Goal: Use online tool/utility

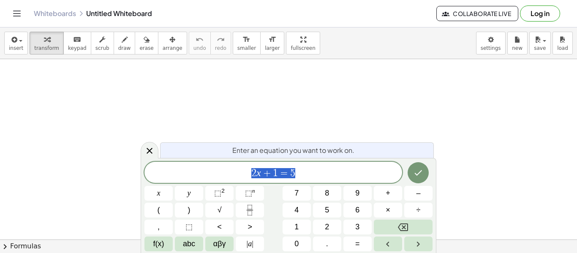
scroll to position [0, 0]
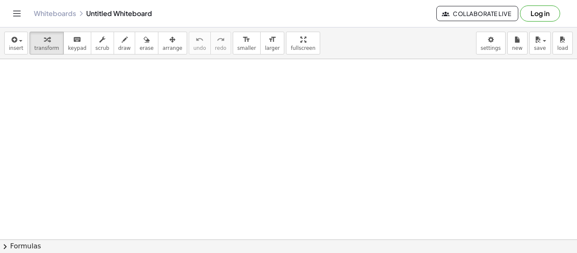
drag, startPoint x: 177, startPoint y: 104, endPoint x: 339, endPoint y: 105, distance: 162.5
click at [122, 35] on icon "button" at bounding box center [125, 40] width 6 height 10
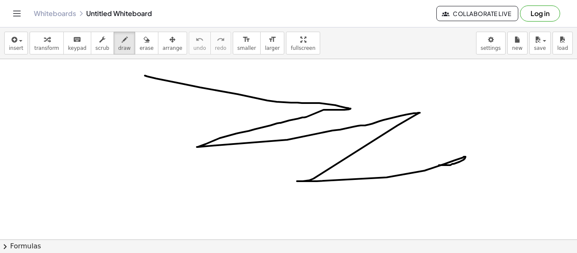
drag, startPoint x: 145, startPoint y: 76, endPoint x: 421, endPoint y: 165, distance: 290.3
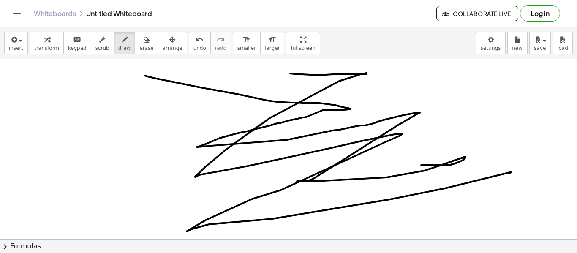
drag, startPoint x: 290, startPoint y: 73, endPoint x: 316, endPoint y: 263, distance: 190.9
click at [316, 252] on html "Graspable Math Activities Get Started Activity Bank Assigned Work Classes White…" at bounding box center [288, 126] width 577 height 253
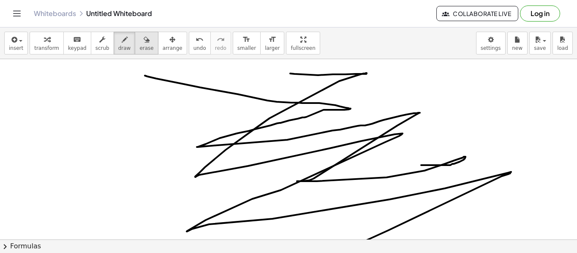
click at [135, 52] on button "erase" at bounding box center [146, 43] width 23 height 23
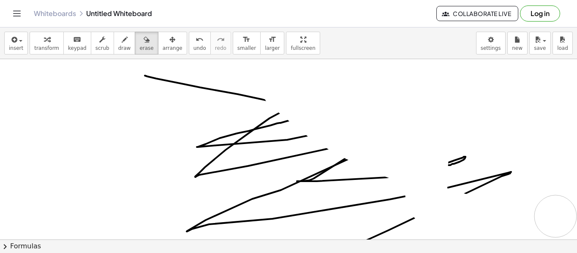
drag, startPoint x: 283, startPoint y: 89, endPoint x: 526, endPoint y: 203, distance: 268.4
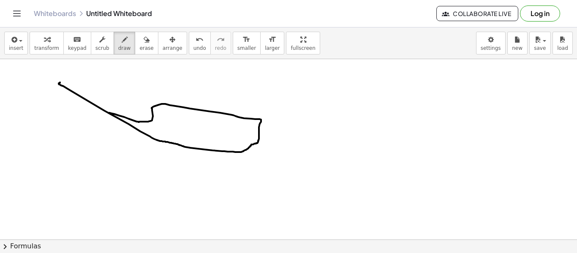
drag, startPoint x: 109, startPoint y: 113, endPoint x: 61, endPoint y: 82, distance: 57.5
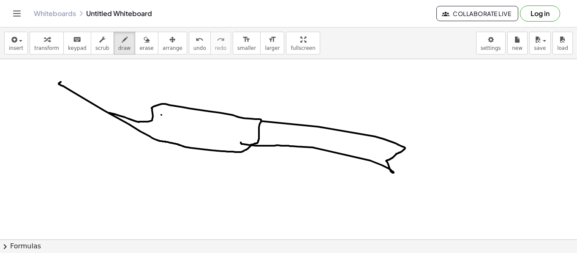
drag, startPoint x: 262, startPoint y: 121, endPoint x: 241, endPoint y: 142, distance: 29.9
